Goal: Task Accomplishment & Management: Use online tool/utility

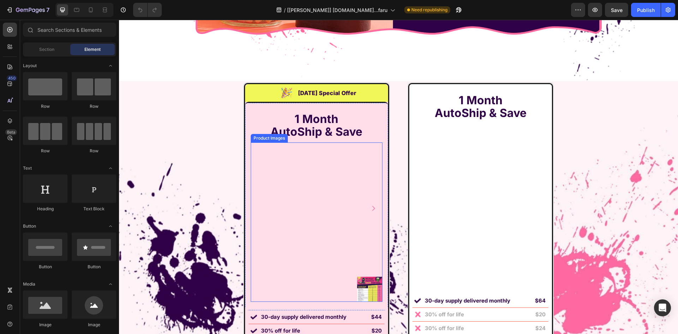
scroll to position [5703, 0]
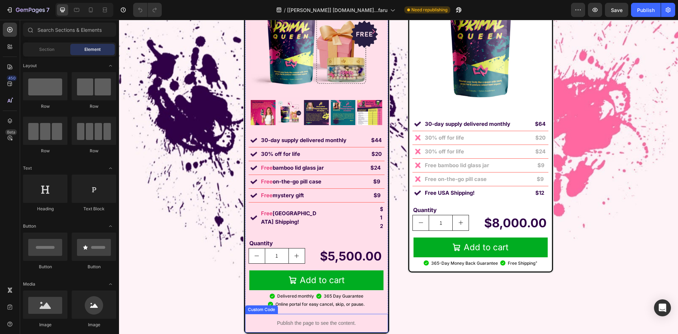
click at [341, 314] on div "Publish the page to see the content." at bounding box center [316, 323] width 143 height 19
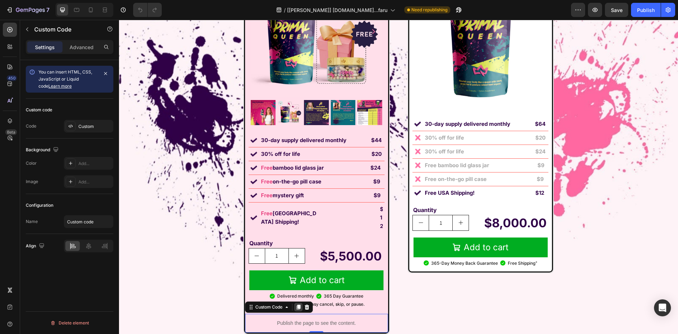
click at [296, 304] on icon at bounding box center [299, 307] width 6 height 6
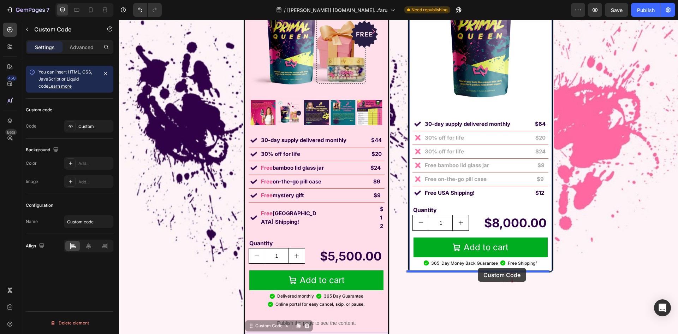
drag, startPoint x: 251, startPoint y: 312, endPoint x: 474, endPoint y: 263, distance: 228.1
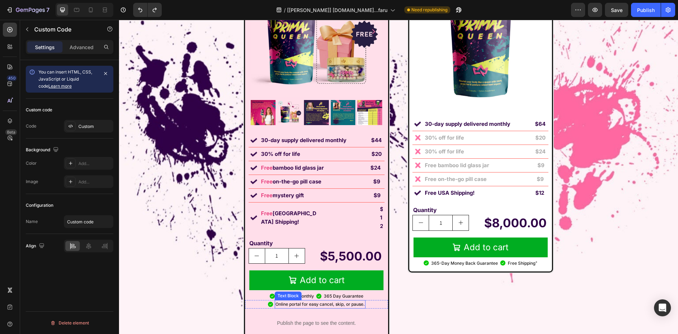
scroll to position [5738, 0]
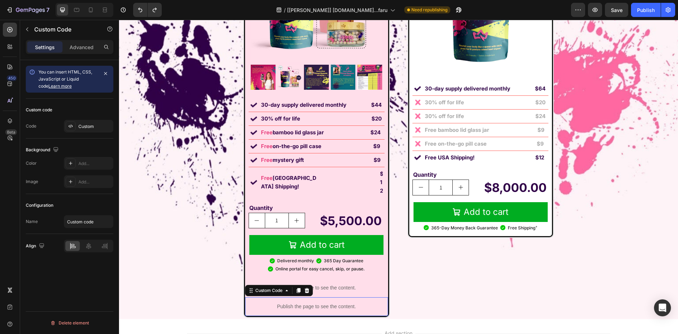
click at [260, 303] on p "Publish the page to see the content." at bounding box center [316, 306] width 143 height 7
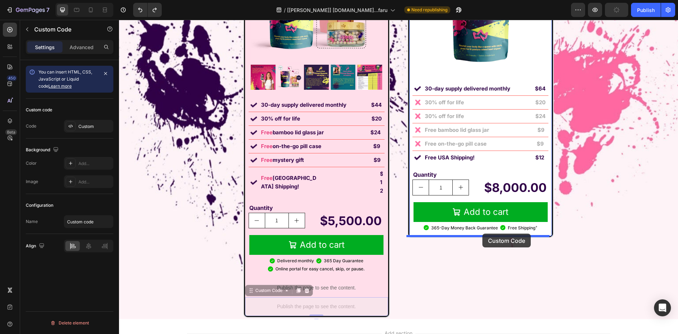
drag, startPoint x: 248, startPoint y: 273, endPoint x: 482, endPoint y: 233, distance: 237.9
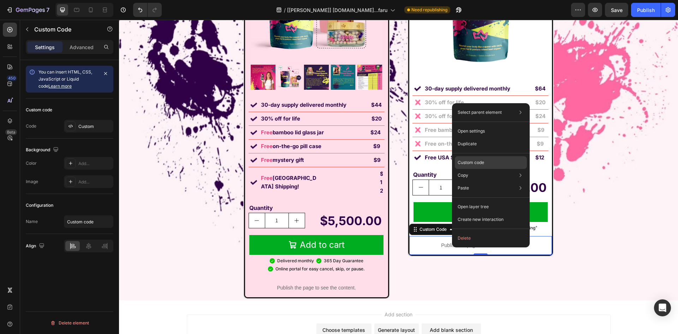
click at [481, 182] on div "Custom code" at bounding box center [491, 188] width 72 height 13
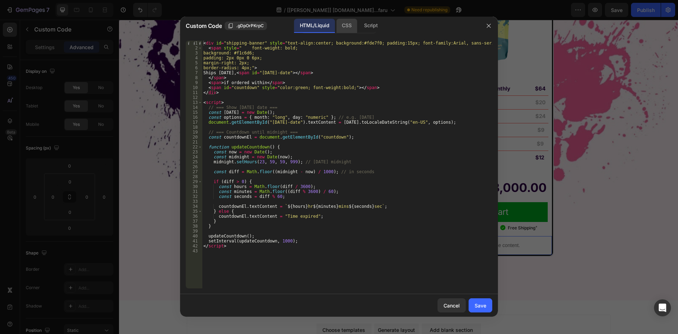
click at [358, 29] on div "CSS" at bounding box center [370, 26] width 25 height 14
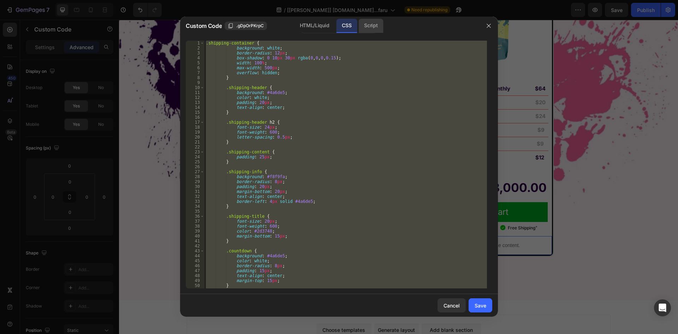
click at [309, 81] on div "Script" at bounding box center [301, 85] width 15 height 8
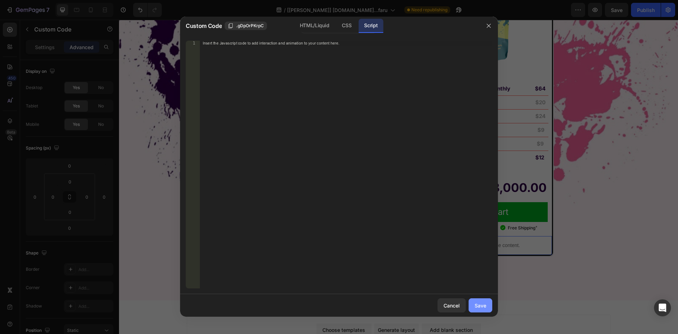
click at [486, 307] on button "Save" at bounding box center [481, 305] width 24 height 14
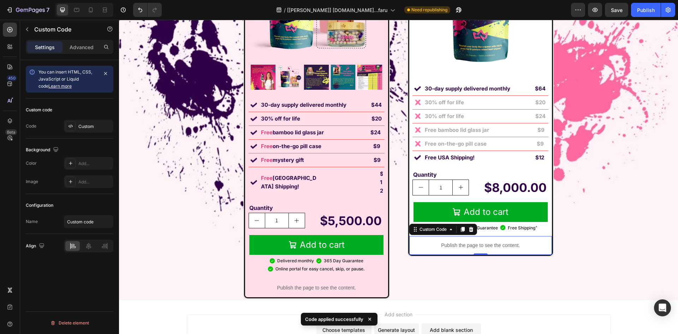
drag, startPoint x: 646, startPoint y: 12, endPoint x: 632, endPoint y: 17, distance: 15.0
click at [646, 12] on div "Publish" at bounding box center [646, 9] width 18 height 7
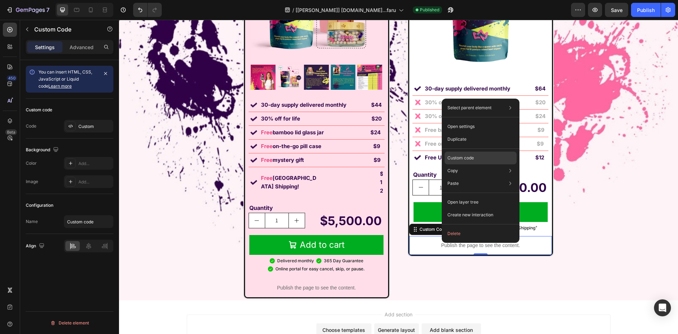
click at [470, 160] on p "Custom code" at bounding box center [460, 158] width 26 height 6
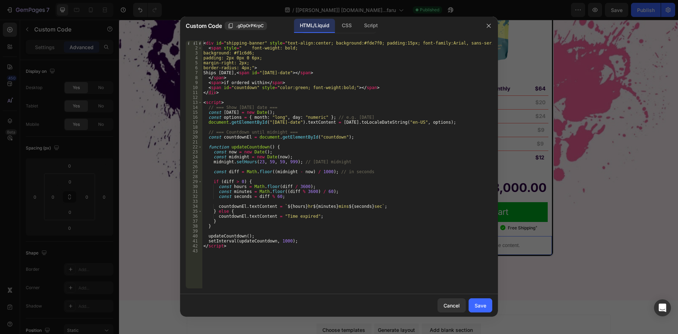
click at [291, 73] on div "< div id = "shipping-banner" style = "text-align:center; background:#fde7f0; pa…" at bounding box center [347, 169] width 290 height 257
click at [291, 120] on div "< div id = "shipping-banner" style = "text-align:center; background:#fde7f0; pa…" at bounding box center [347, 169] width 290 height 257
click at [253, 88] on div "< div id = "shipping-banner" style = "text-align:center; background:#fde7f0; pa…" at bounding box center [347, 169] width 290 height 257
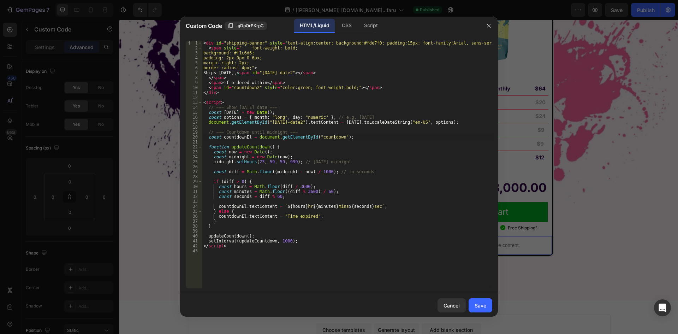
click at [333, 136] on div "< div id = "shipping-banner" style = "text-align:center; background:#fde7f0; pa…" at bounding box center [347, 169] width 290 height 257
type textarea "const countdownEl = document.getElementById("countdown2");"
click at [482, 307] on div "Save" at bounding box center [481, 305] width 12 height 7
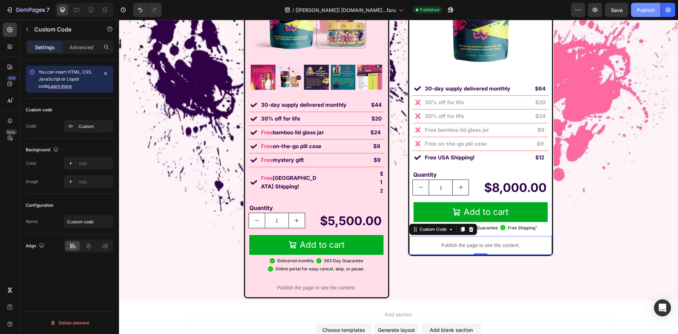
click at [650, 5] on button "Publish" at bounding box center [646, 10] width 30 height 14
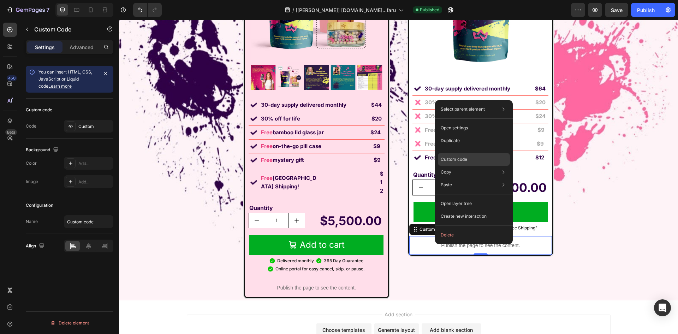
click at [463, 158] on p "Custom code" at bounding box center [454, 159] width 26 height 6
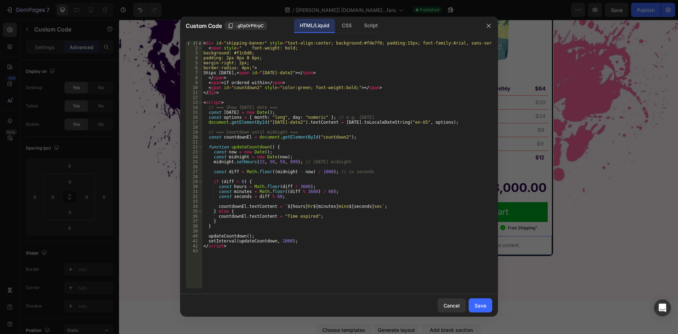
click at [260, 42] on div "< div id = "shipping-banner" style = "text-align:center; background:#fde7f0; pa…" at bounding box center [347, 169] width 290 height 257
click at [358, 29] on div "CSS" at bounding box center [370, 26] width 25 height 14
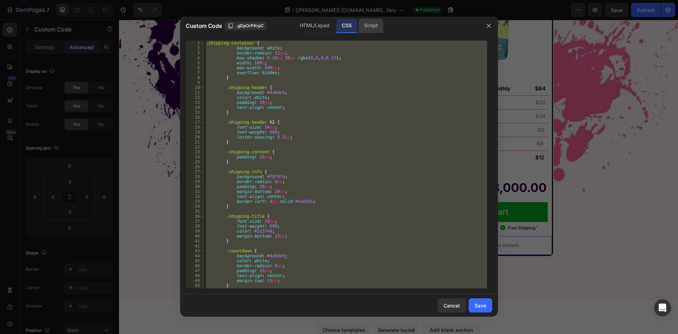
click at [366, 25] on div "Script" at bounding box center [370, 26] width 25 height 14
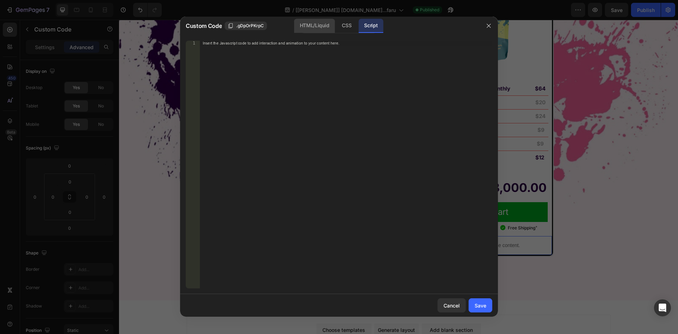
click at [336, 28] on div "HTML/Liquid" at bounding box center [346, 26] width 21 height 14
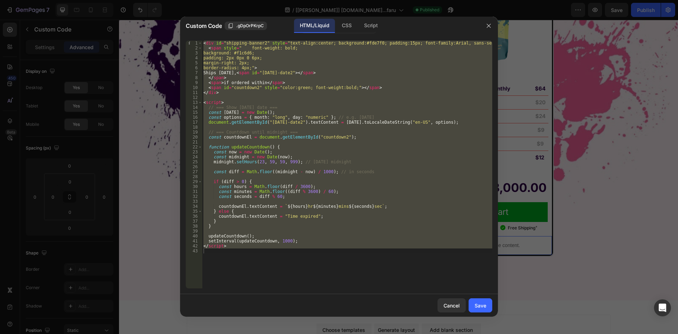
click at [235, 117] on div "< div id = "shipping-banner2" style = "text-align:center; background:#fde7f0; p…" at bounding box center [347, 165] width 290 height 248
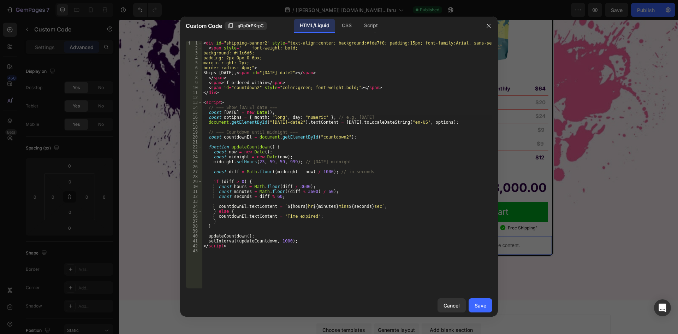
click at [235, 112] on div "< div id = "shipping-banner2" style = "text-align:center; background:#fde7f0; p…" at bounding box center [347, 169] width 290 height 257
click at [239, 117] on div "< div id = "shipping-banner2" style = "text-align:center; background:#fde7f0; p…" at bounding box center [347, 169] width 290 height 257
click at [426, 123] on div "< div id = "shipping-banner2" style = "text-align:center; background:#fde7f0; p…" at bounding box center [347, 169] width 290 height 257
click at [429, 123] on div "< div id = "shipping-banner2" style = "text-align:center; background:#fde7f0; p…" at bounding box center [347, 169] width 290 height 257
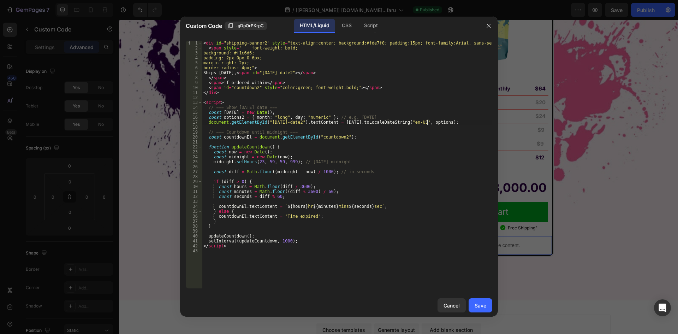
scroll to position [0, 19]
click at [250, 137] on div "< div id = "shipping-banner2" style = "text-align:center; background:#fde7f0; p…" at bounding box center [347, 169] width 290 height 257
click at [249, 137] on div "< div id = "shipping-banner2" style = "text-align:center; background:#fde7f0; p…" at bounding box center [347, 169] width 290 height 257
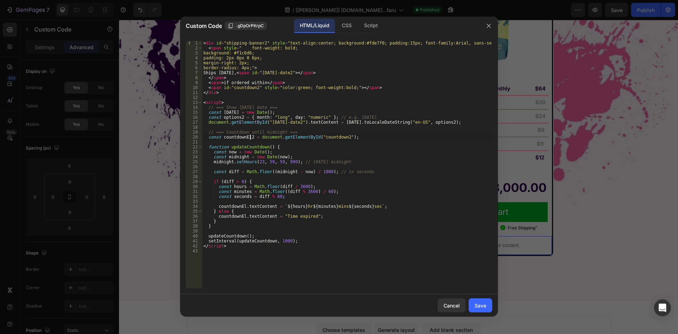
click at [234, 151] on div "< div id = "shipping-banner2" style = "text-align:center; background:#fde7f0; p…" at bounding box center [347, 169] width 290 height 257
click at [245, 158] on div "< div id = "shipping-banner2" style = "text-align:center; background:#fde7f0; p…" at bounding box center [347, 169] width 290 height 257
click at [235, 151] on div "< div id = "shipping-banner2" style = "text-align:center; background:#fde7f0; p…" at bounding box center [347, 169] width 290 height 257
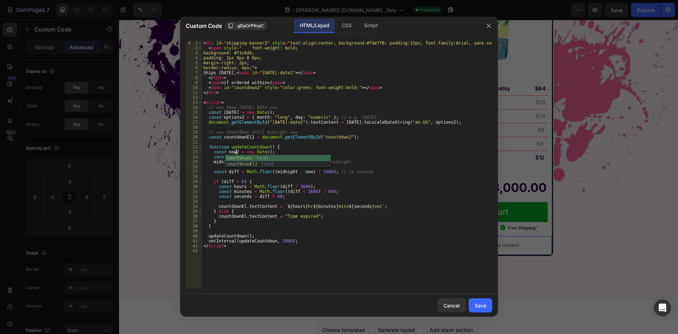
click at [233, 112] on div "< div id = "shipping-banner2" style = "text-align:center; background:#fde7f0; p…" at bounding box center [347, 169] width 290 height 257
click at [349, 146] on div "< div id = "shipping-banner2" style = "text-align:center; background:#fde7f0; p…" at bounding box center [347, 169] width 290 height 257
click at [344, 120] on div "< div id = "shipping-banner2" style = "text-align:center; background:#fde7f0; p…" at bounding box center [347, 169] width 290 height 257
click at [344, 123] on div "< div id = "shipping-banner2" style = "text-align:center; background:#fde7f0; p…" at bounding box center [347, 169] width 290 height 257
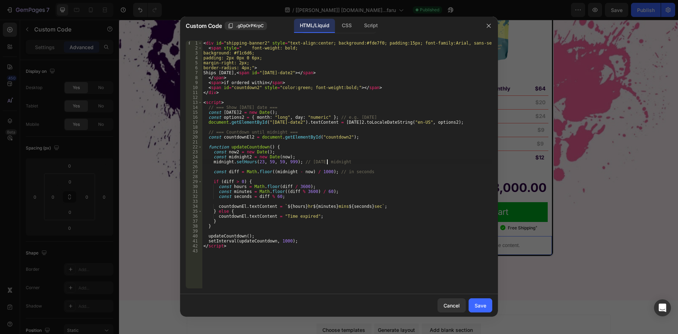
click at [327, 163] on div "< div id = "shipping-banner2" style = "text-align:center; background:#fde7f0; p…" at bounding box center [347, 169] width 290 height 257
click at [266, 148] on div "< div id = "shipping-banner2" style = "text-align:center; background:#fde7f0; p…" at bounding box center [347, 169] width 290 height 257
click at [263, 148] on div "< div id = "shipping-banner2" style = "text-align:center; background:#fde7f0; p…" at bounding box center [347, 169] width 290 height 257
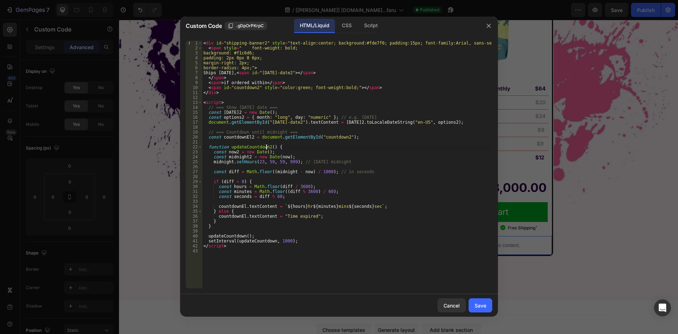
scroll to position [0, 5]
click at [231, 161] on div "< div id = "shipping-banner2" style = "text-align:center; background:#fde7f0; p…" at bounding box center [347, 169] width 290 height 257
click at [236, 171] on div "< div id = "shipping-banner2" style = "text-align:center; background:#fde7f0; p…" at bounding box center [347, 169] width 290 height 257
click at [292, 171] on div "< div id = "shipping-banner2" style = "text-align:center; background:#fde7f0; p…" at bounding box center [347, 169] width 290 height 257
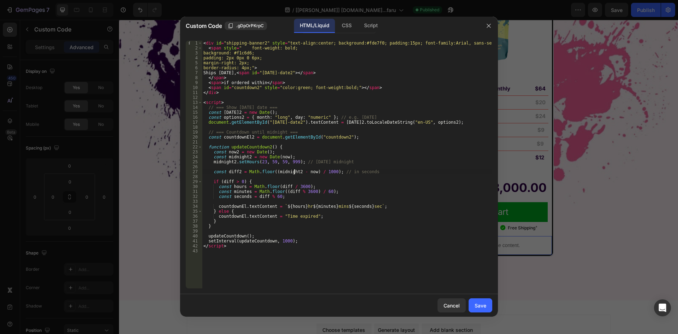
click at [308, 171] on div "< div id = "shipping-banner2" style = "text-align:center; background:#fde7f0; p…" at bounding box center [347, 169] width 290 height 257
click at [230, 182] on div "< div id = "shipping-banner2" style = "text-align:center; background:#fde7f0; p…" at bounding box center [347, 169] width 290 height 257
click at [241, 186] on div "< div id = "shipping-banner2" style = "text-align:center; background:#fde7f0; p…" at bounding box center [347, 169] width 290 height 257
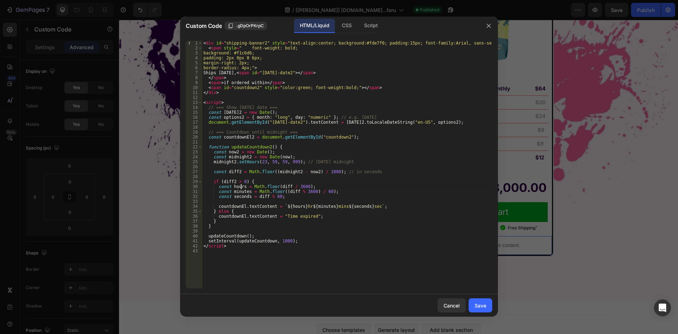
click at [242, 186] on div "< div id = "shipping-banner2" style = "text-align:center; background:#fde7f0; p…" at bounding box center [347, 169] width 290 height 257
click at [247, 191] on div "< div id = "shipping-banner2" style = "text-align:center; background:#fde7f0; p…" at bounding box center [347, 169] width 290 height 257
click at [248, 193] on div "< div id = "shipping-banner2" style = "text-align:center; background:#fde7f0; p…" at bounding box center [347, 165] width 290 height 248
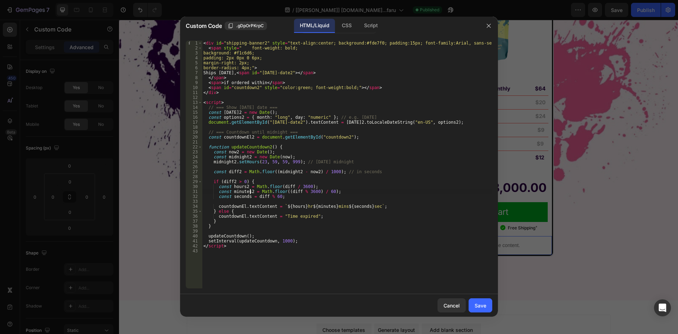
click at [248, 195] on div "< div id = "shipping-banner2" style = "text-align:center; background:#fde7f0; p…" at bounding box center [347, 169] width 290 height 257
click at [289, 186] on div "< div id = "shipping-banner2" style = "text-align:center; background:#fde7f0; p…" at bounding box center [347, 169] width 290 height 257
click at [294, 190] on div "< div id = "shipping-banner2" style = "text-align:center; background:#fde7f0; p…" at bounding box center [347, 169] width 290 height 257
click at [266, 196] on div "< div id = "shipping-banner2" style = "text-align:center; background:#fde7f0; p…" at bounding box center [347, 169] width 290 height 257
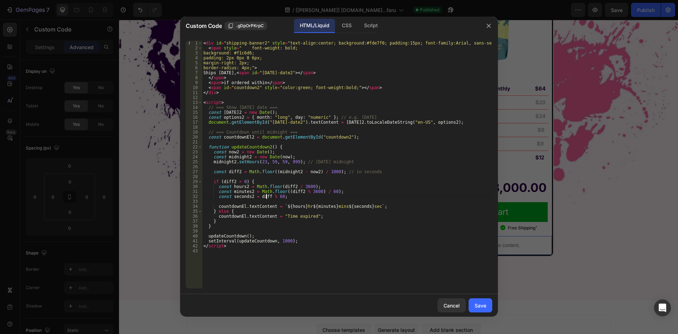
scroll to position [0, 6]
click at [244, 206] on div "< div id = "shipping-banner2" style = "text-align:center; background:#fde7f0; p…" at bounding box center [347, 169] width 290 height 257
click at [243, 217] on div "< div id = "shipping-banner2" style = "text-align:center; background:#fde7f0; p…" at bounding box center [347, 169] width 290 height 257
click at [300, 204] on div "< div id = "shipping-banner2" style = "text-align:center; background:#fde7f0; p…" at bounding box center [347, 169] width 290 height 257
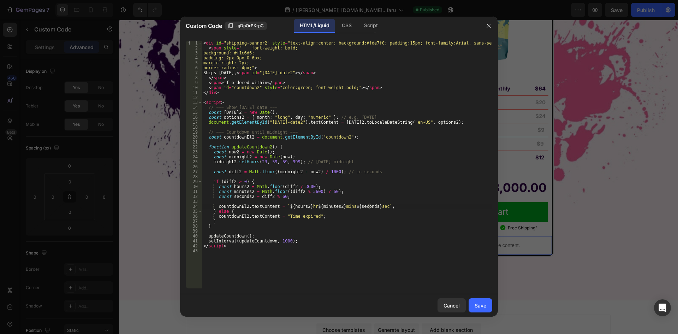
scroll to position [0, 14]
click at [243, 235] on div "< div id = "shipping-banner2" style = "text-align:center; background:#fde7f0; p…" at bounding box center [347, 169] width 290 height 257
click at [271, 242] on div "< div id = "shipping-banner2" style = "text-align:center; background:#fde7f0; p…" at bounding box center [347, 169] width 290 height 257
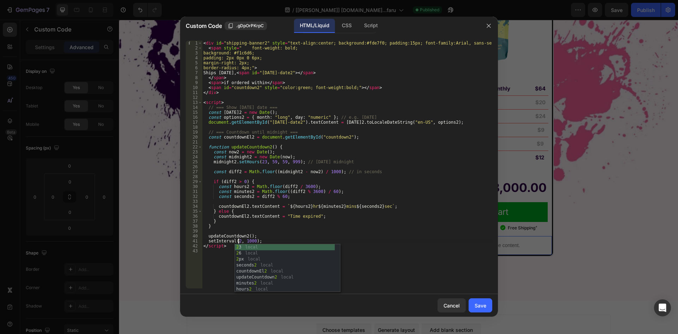
scroll to position [0, 3]
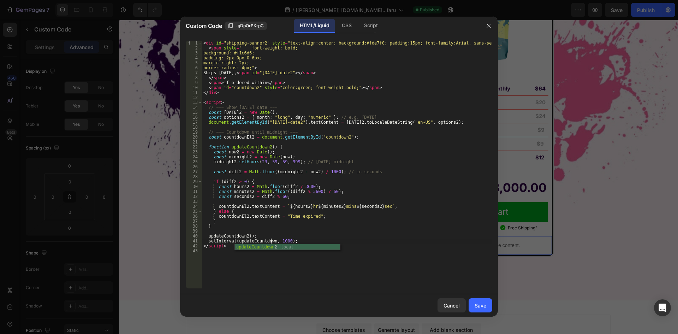
click at [268, 247] on div "updateCountdown 2 local" at bounding box center [287, 253] width 105 height 18
type textarea "setInterval(updateCountdown2, 1000);"
click at [482, 306] on div "Save" at bounding box center [481, 305] width 12 height 7
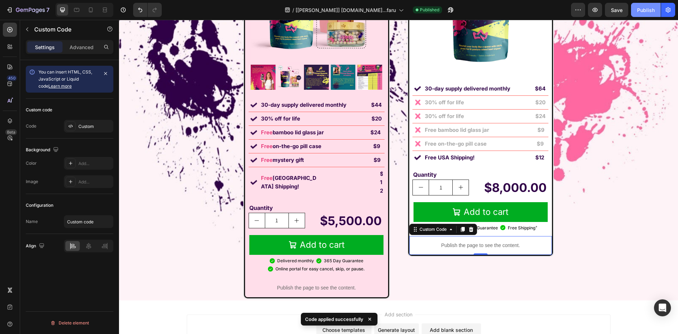
click at [642, 10] on div "Publish" at bounding box center [646, 9] width 18 height 7
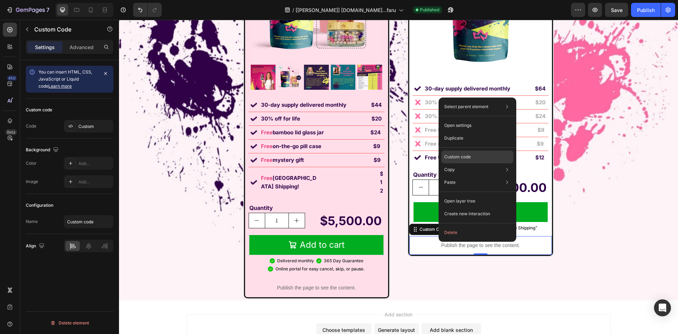
click at [465, 159] on p "Custom code" at bounding box center [457, 157] width 26 height 6
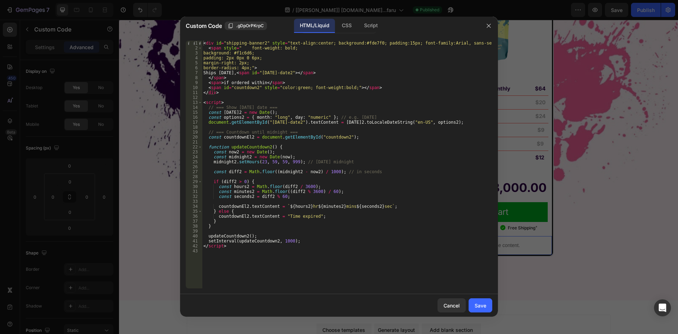
click at [232, 88] on div "< div id = "shipping-banner2" style = "text-align:center; background:#fde7f0; p…" at bounding box center [347, 169] width 290 height 257
click at [254, 88] on div "< div id = "shipping-banner2" style = "text-align:center; background:#fde7f0; p…" at bounding box center [347, 169] width 290 height 257
click at [245, 204] on div "< div id = "shipping-banner2" style = "text-align:center; background:#fde7f0; p…" at bounding box center [347, 169] width 290 height 257
click at [281, 205] on div "< div id = "shipping-banner2" style = "text-align:center; background:#fde7f0; p…" at bounding box center [347, 169] width 290 height 257
click at [262, 146] on div "< div id = "shipping-banner2" style = "text-align:center; background:#fde7f0; p…" at bounding box center [347, 169] width 290 height 257
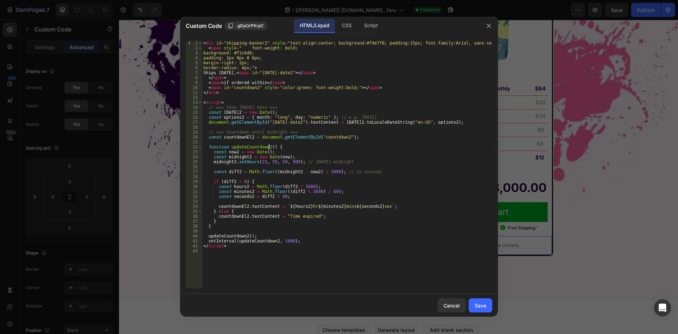
click at [268, 147] on div "< div id = "shipping-banner2" style = "text-align:center; background:#fde7f0; p…" at bounding box center [347, 169] width 290 height 257
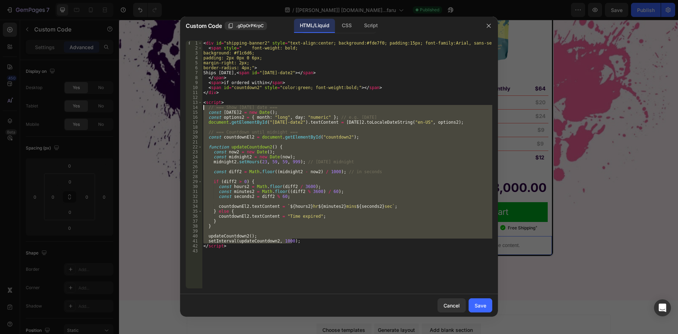
drag, startPoint x: 297, startPoint y: 242, endPoint x: 187, endPoint y: 107, distance: 173.9
click at [187, 107] on div "function updateCountdown2() { 1 2 3 4 5 6 7 8 9 10 11 12 13 14 15 16 17 18 19 2…" at bounding box center [339, 165] width 307 height 248
click at [234, 243] on div "< div id = "shipping-banner2" style = "text-align:center; background:#fde7f0; p…" at bounding box center [347, 165] width 290 height 248
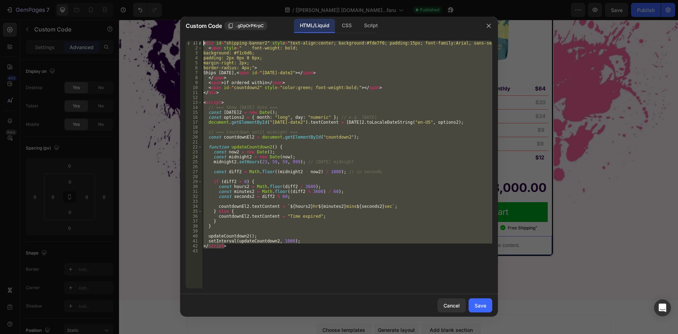
drag, startPoint x: 233, startPoint y: 245, endPoint x: 166, endPoint y: 33, distance: 222.4
click at [166, 33] on div "Custom Code .gDpOrPKrpC HTML/Liquid CSS Script setInterval(updateCountdown2, 10…" at bounding box center [339, 167] width 678 height 334
click at [270, 122] on div "< div id = "shipping-banner2" style = "text-align:center; background:#fde7f0; p…" at bounding box center [347, 165] width 290 height 248
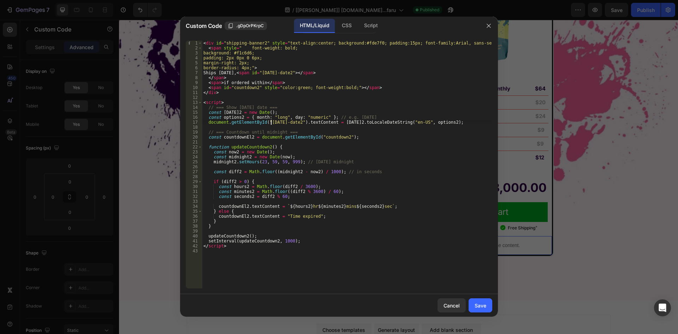
click at [283, 158] on div "< div id = "shipping-banner2" style = "text-align:center; background:#fde7f0; p…" at bounding box center [347, 169] width 290 height 257
click at [236, 153] on div "< div id = "shipping-banner2" style = "text-align:center; background:#fde7f0; p…" at bounding box center [347, 169] width 290 height 257
click at [283, 155] on div "< div id = "shipping-banner2" style = "text-align:center; background:#fde7f0; p…" at bounding box center [347, 169] width 290 height 257
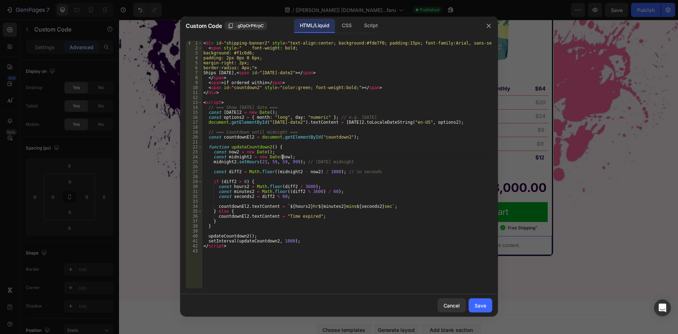
scroll to position [0, 7]
type textarea "const midnight2 = new Date(now2);"
drag, startPoint x: 479, startPoint y: 307, endPoint x: 458, endPoint y: 38, distance: 269.9
click at [479, 307] on div "Save" at bounding box center [481, 305] width 12 height 7
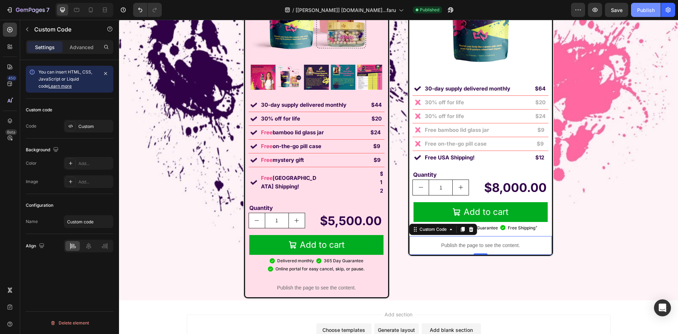
click at [651, 6] on button "Publish" at bounding box center [646, 10] width 30 height 14
